Goal: Information Seeking & Learning: Learn about a topic

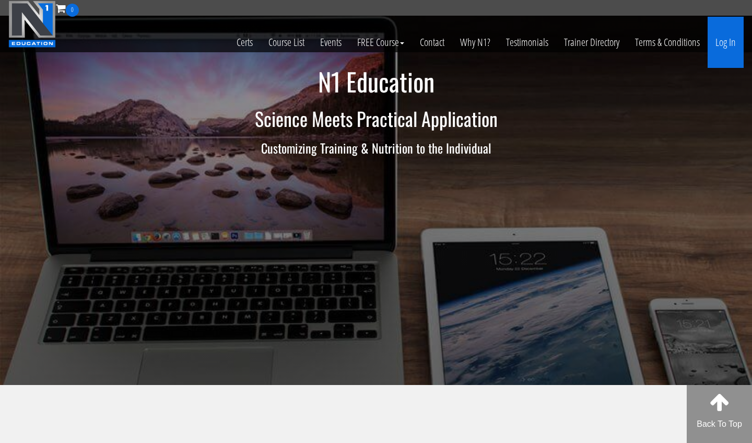
click at [719, 44] on link "Log In" at bounding box center [725, 42] width 36 height 51
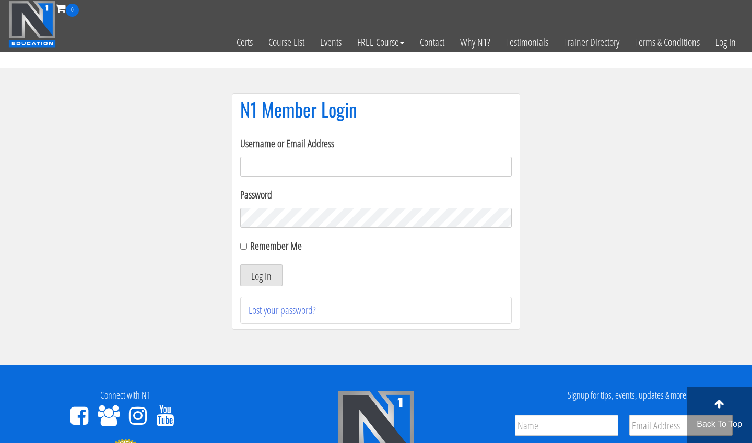
type input "m.lopez0288@gmail.com"
click at [261, 275] on button "Log In" at bounding box center [261, 275] width 42 height 22
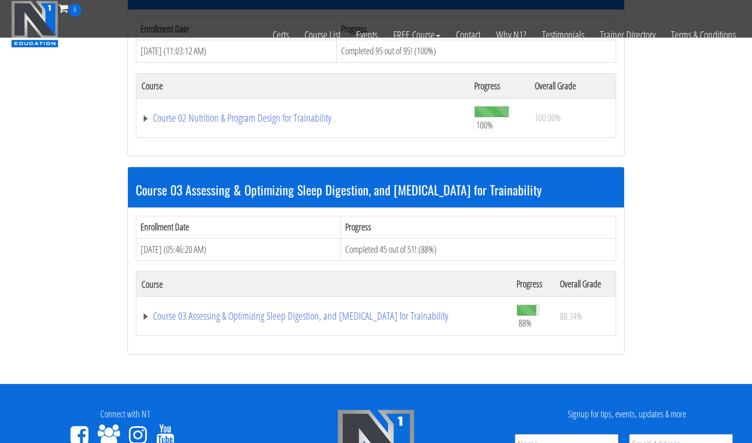
scroll to position [668, 0]
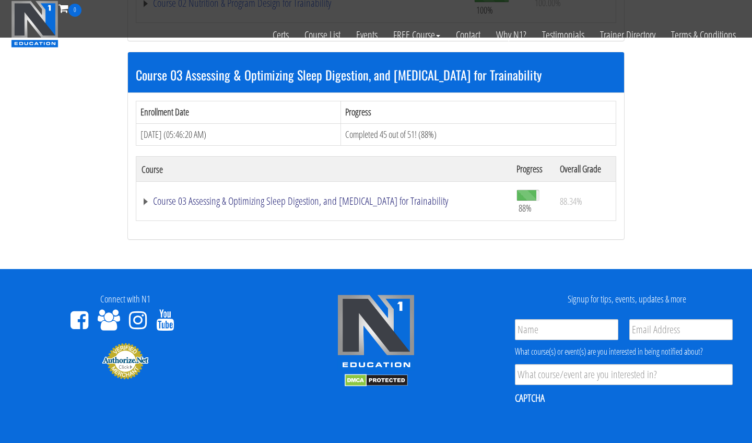
click at [234, 200] on link "Course 03 Assessing & Optimizing Sleep Digestion, and Stress Management for Tra…" at bounding box center [323, 201] width 364 height 10
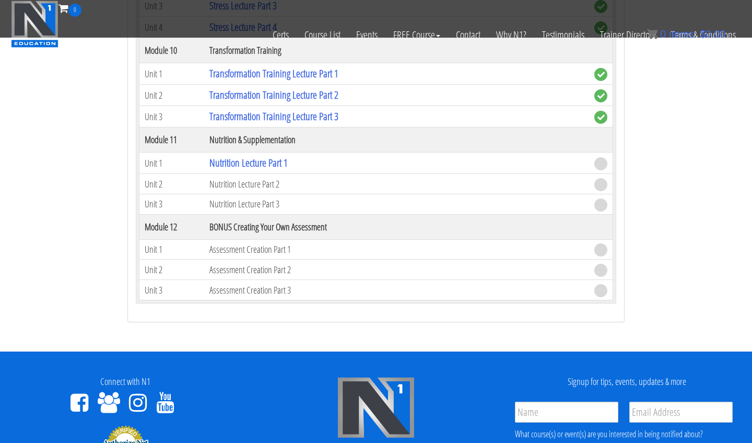
scroll to position [1966, 0]
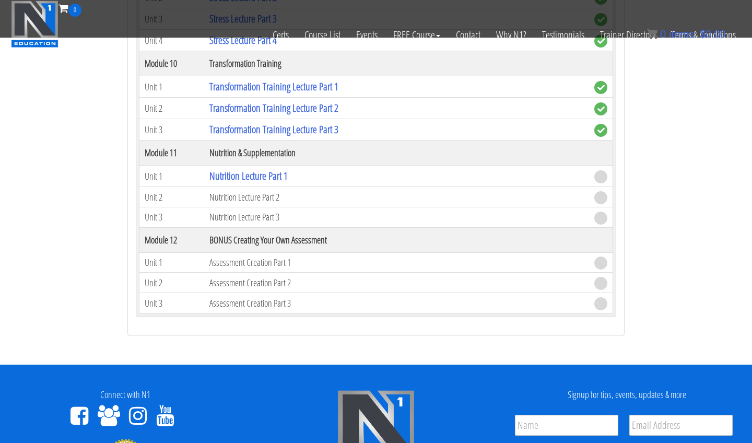
click at [233, 159] on th "Nutrition & Supplementation" at bounding box center [396, 152] width 385 height 25
click at [233, 178] on link "Nutrition Lecture Part 1" at bounding box center [248, 176] width 78 height 14
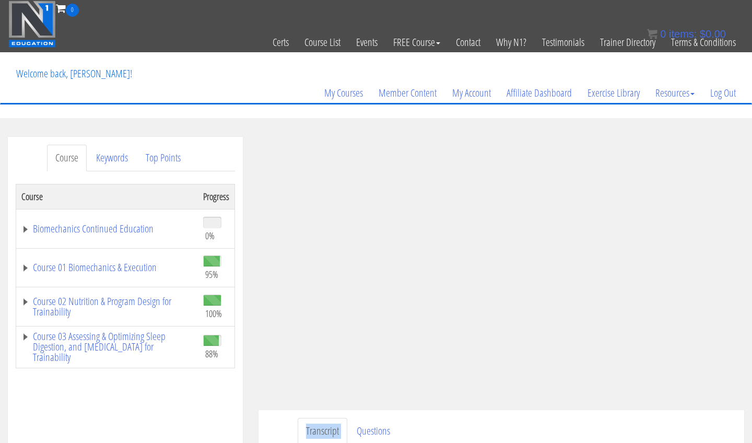
click at [670, 418] on ul "Transcript Questions" at bounding box center [517, 431] width 439 height 27
